Goal: Information Seeking & Learning: Check status

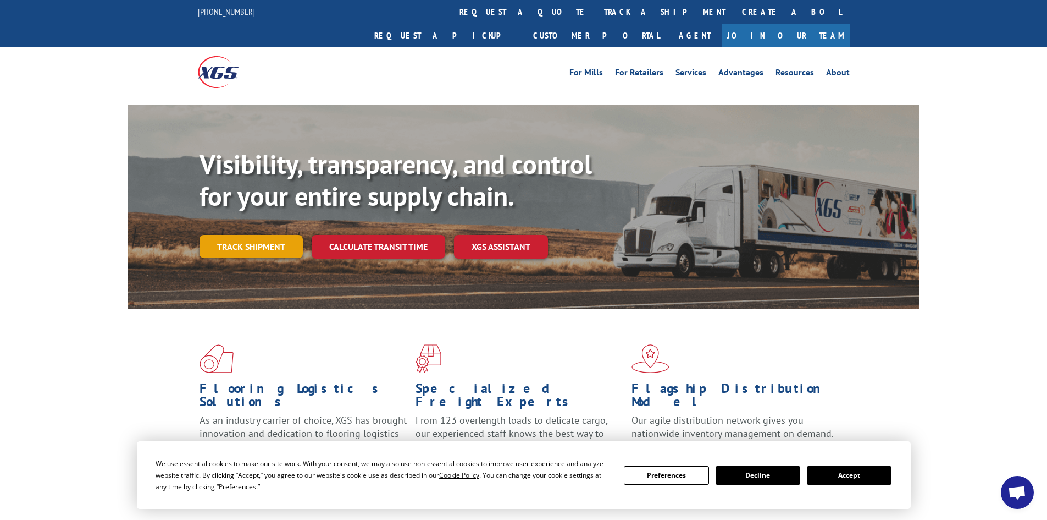
click at [266, 235] on link "Track shipment" at bounding box center [251, 246] width 103 height 23
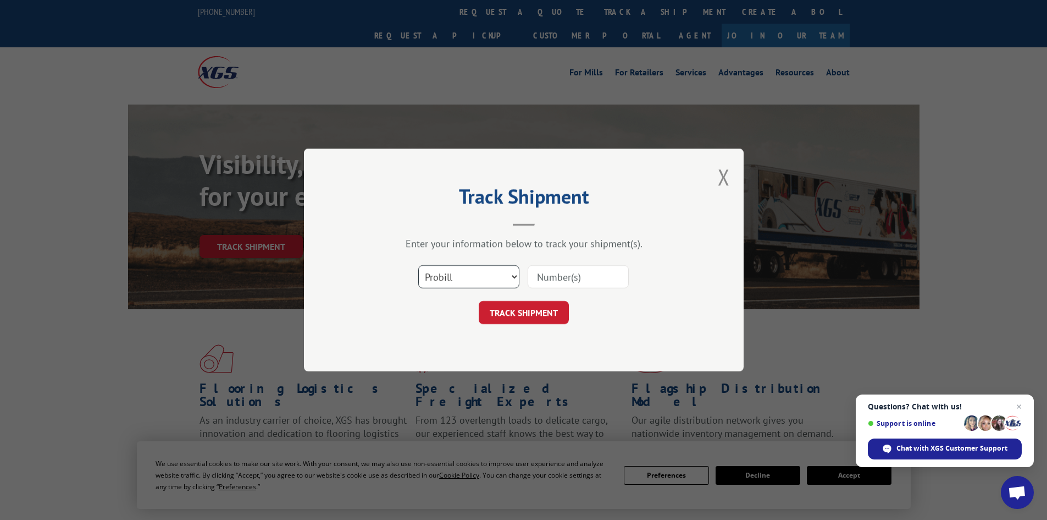
click at [488, 273] on select "Select category... Probill BOL PO" at bounding box center [468, 276] width 101 height 23
click at [591, 274] on input at bounding box center [578, 276] width 101 height 23
paste input "17516590"
type input "17516590"
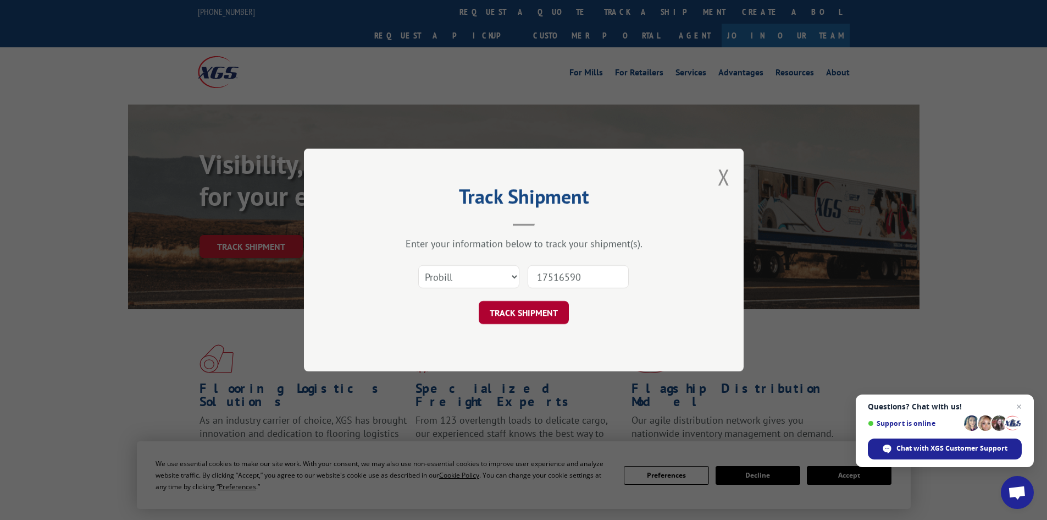
click at [526, 311] on button "TRACK SHIPMENT" at bounding box center [524, 312] width 90 height 23
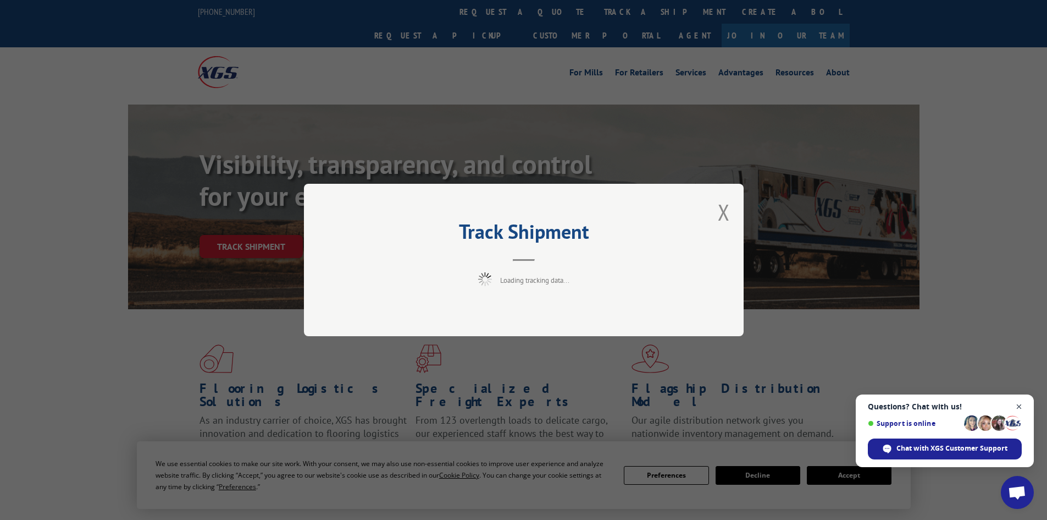
click at [1018, 404] on span "Open chat" at bounding box center [1020, 407] width 14 height 14
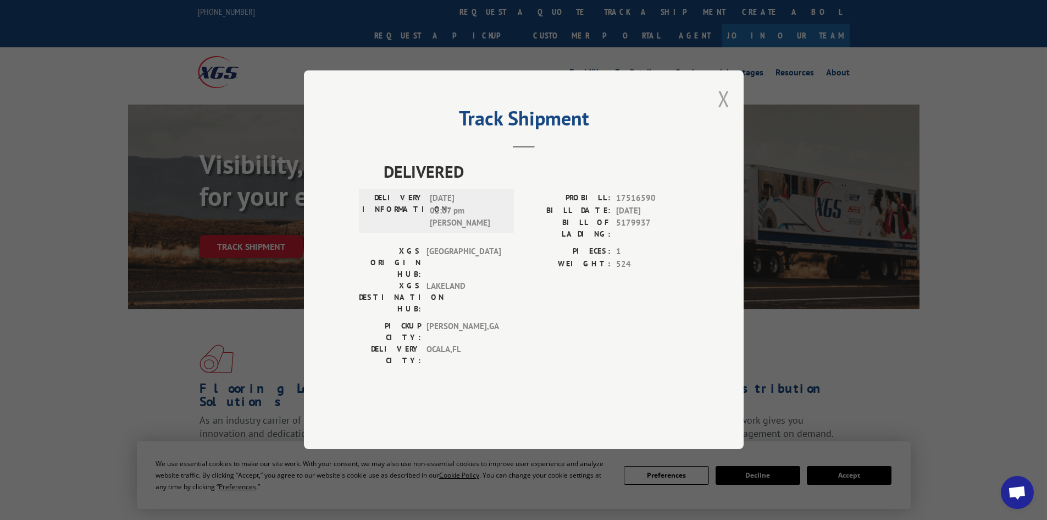
click at [725, 113] on button "Close modal" at bounding box center [724, 98] width 12 height 29
